Goal: Book appointment/travel/reservation

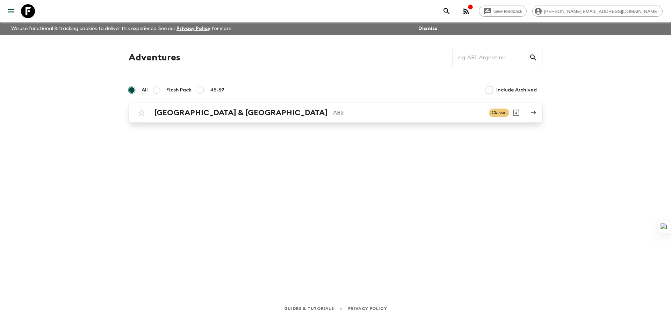
click at [170, 114] on h2 "[GEOGRAPHIC_DATA] & [GEOGRAPHIC_DATA]" at bounding box center [240, 112] width 173 height 9
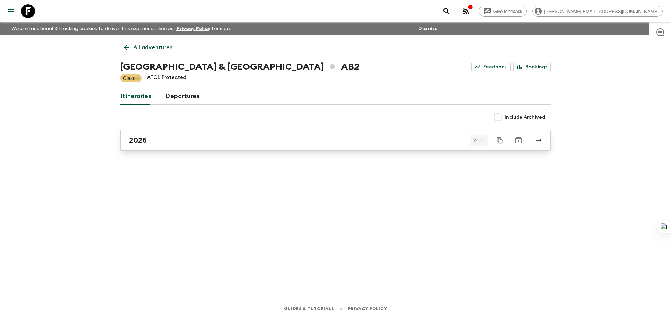
click at [279, 144] on div "2025" at bounding box center [329, 140] width 400 height 9
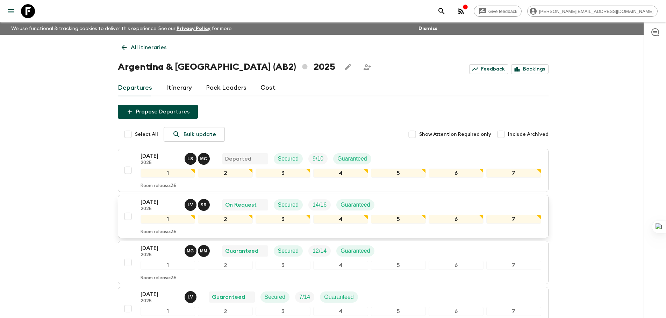
click at [154, 205] on p "[DATE]" at bounding box center [160, 202] width 38 height 8
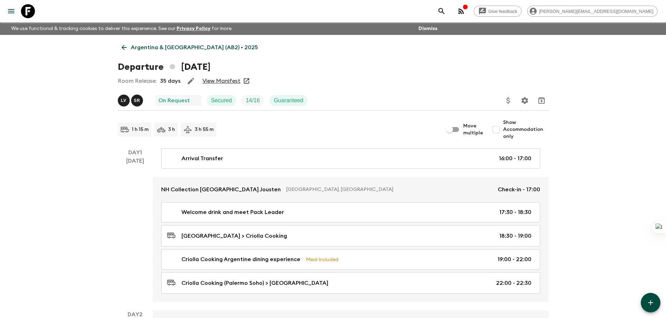
click at [232, 78] on link "View Manifest" at bounding box center [221, 81] width 38 height 7
